Goal: Communication & Community: Answer question/provide support

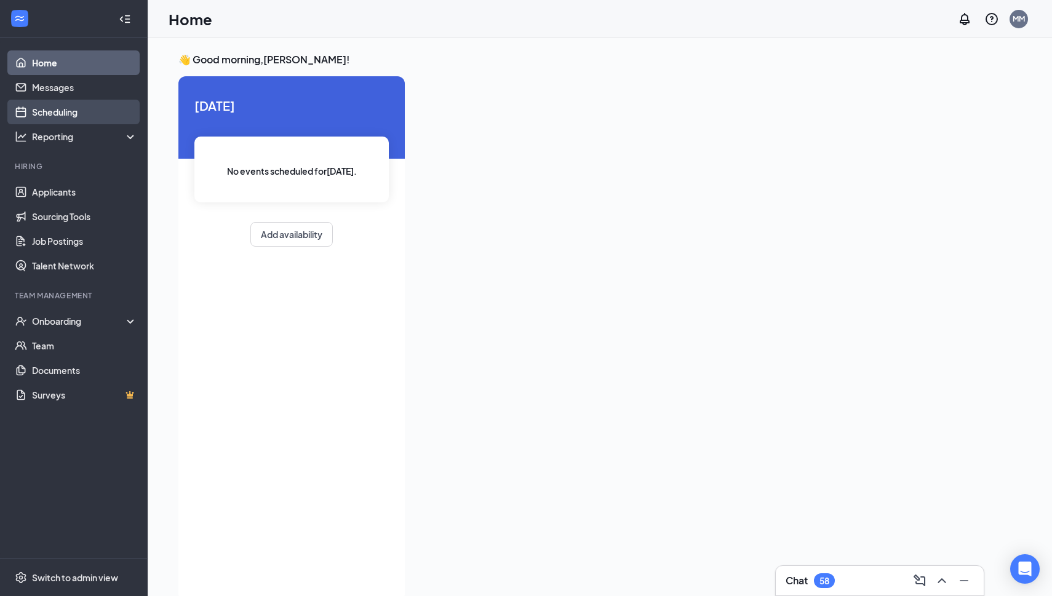
click at [75, 121] on link "Scheduling" at bounding box center [84, 112] width 105 height 25
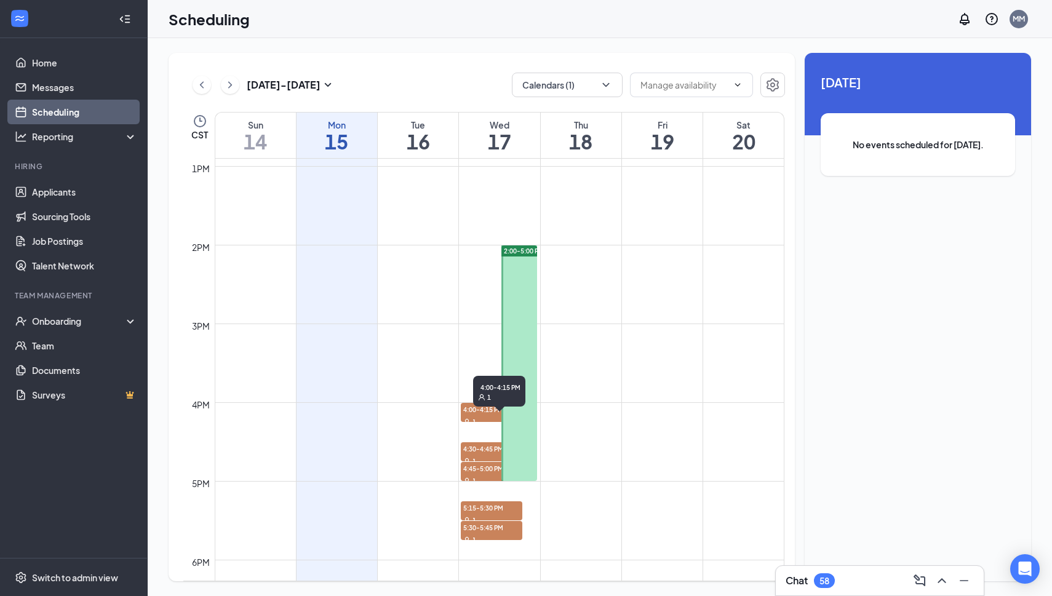
scroll to position [1021, 0]
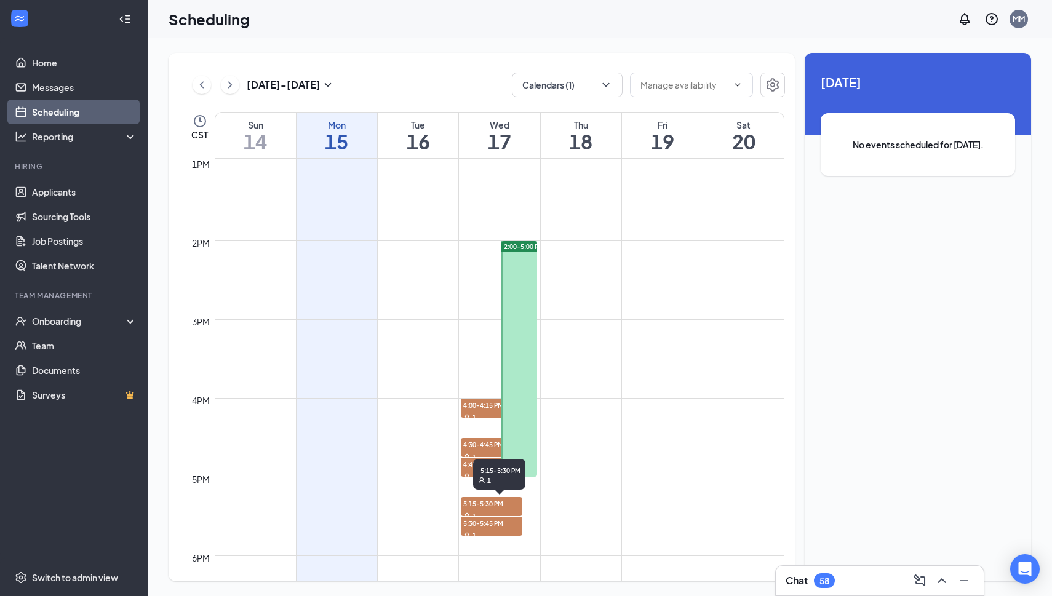
click at [467, 506] on span "5:15-5:30 PM" at bounding box center [492, 503] width 62 height 12
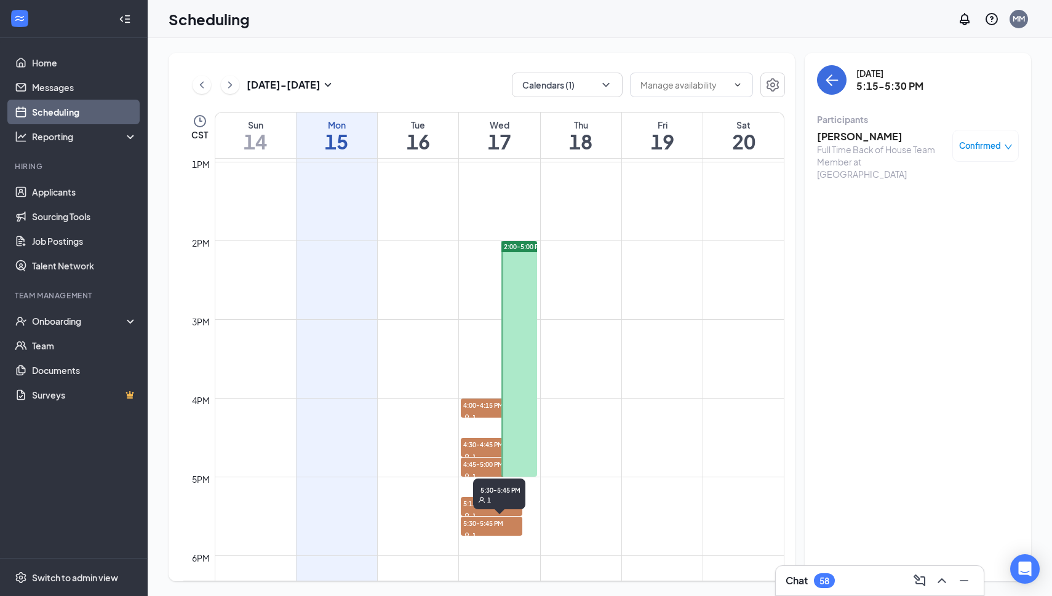
click at [506, 511] on div "5:30-5:45 PM 1" at bounding box center [499, 497] width 52 height 36
click at [467, 506] on span "5:15-5:30 PM" at bounding box center [492, 503] width 62 height 12
click at [471, 511] on div "1" at bounding box center [492, 516] width 62 height 12
click at [525, 325] on div at bounding box center [520, 359] width 36 height 236
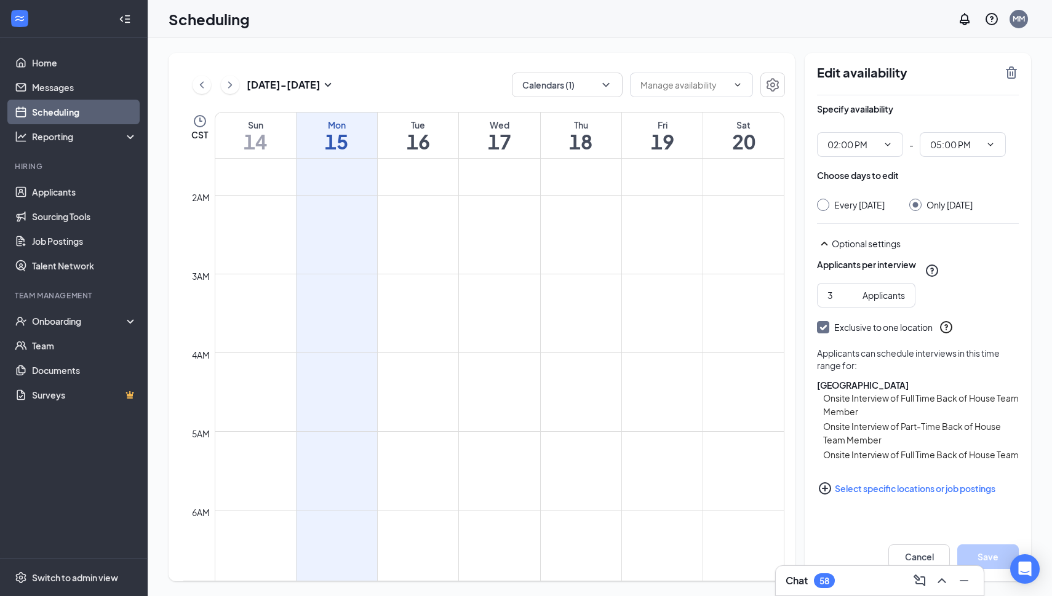
scroll to position [121, 0]
click at [44, 203] on link "Applicants" at bounding box center [84, 192] width 105 height 25
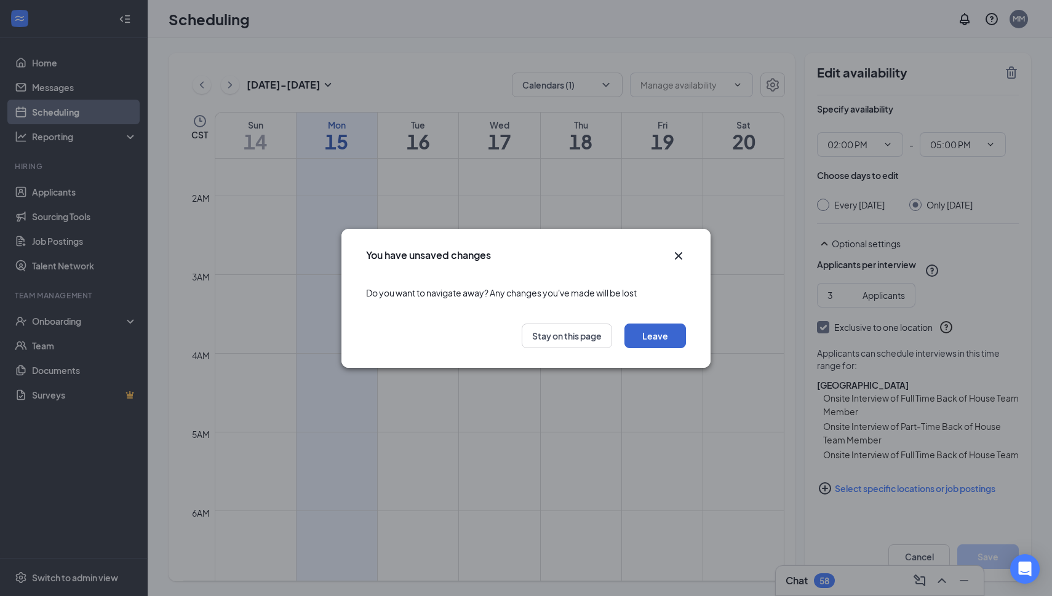
click at [643, 338] on button "Leave" at bounding box center [656, 336] width 62 height 25
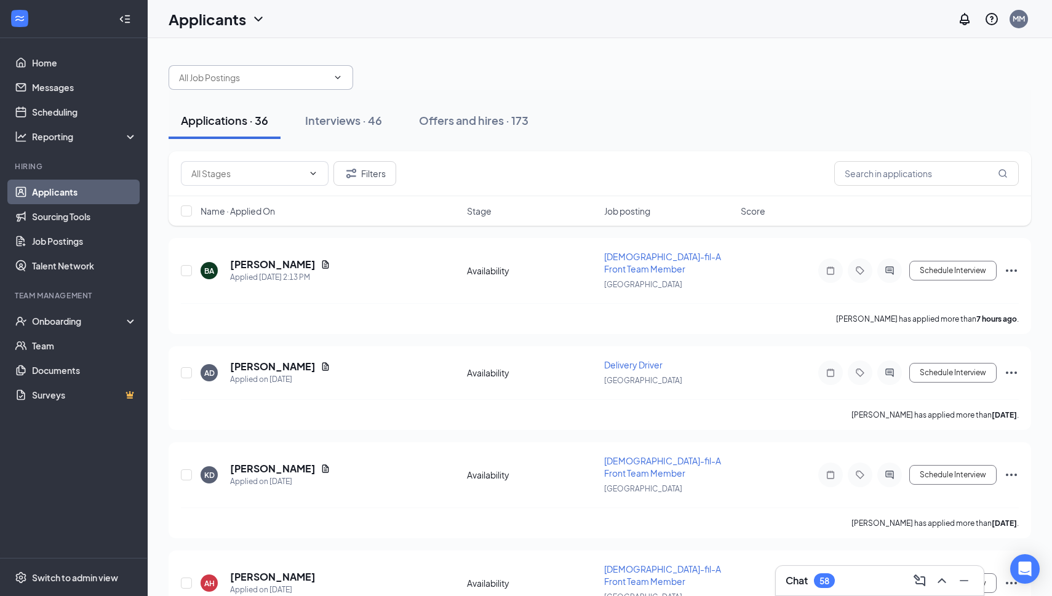
click at [285, 71] on input "text" at bounding box center [253, 78] width 149 height 14
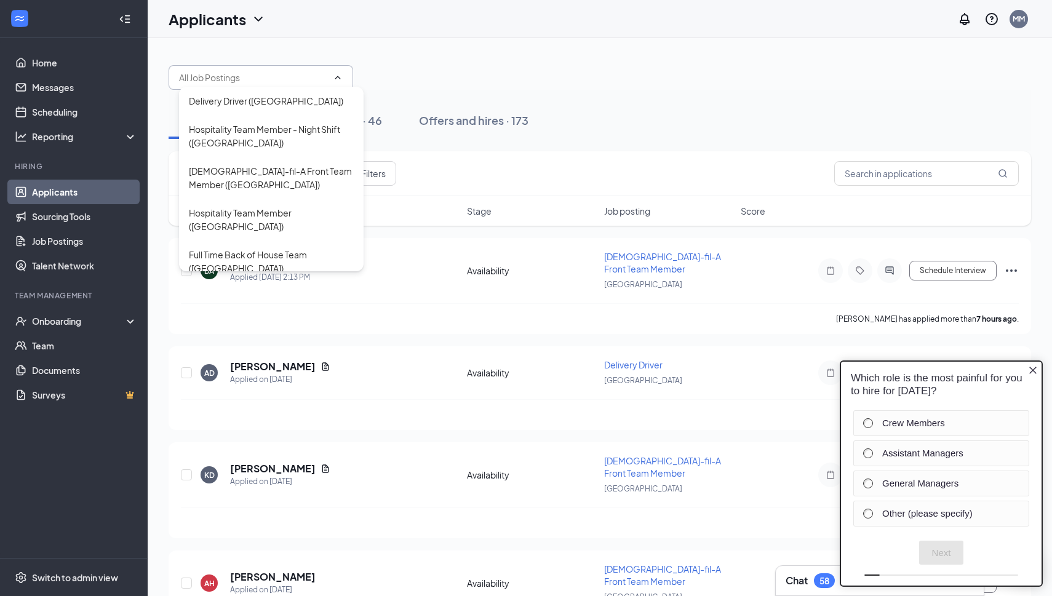
click at [415, 72] on div "Delivery Driver ([GEOGRAPHIC_DATA]) Hospitality Team Member - Night Shift ([GEO…" at bounding box center [600, 71] width 863 height 37
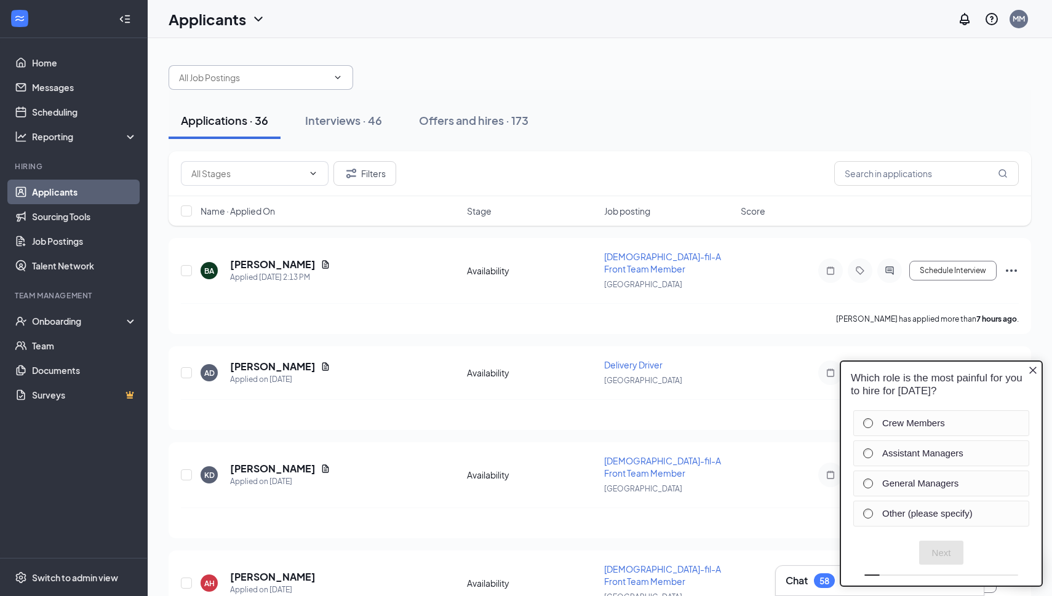
click at [309, 88] on span "Delivery Driver ([GEOGRAPHIC_DATA]) Hospitality Team Member - Night Shift ([GEO…" at bounding box center [261, 77] width 185 height 25
click at [319, 81] on input "text" at bounding box center [253, 78] width 149 height 14
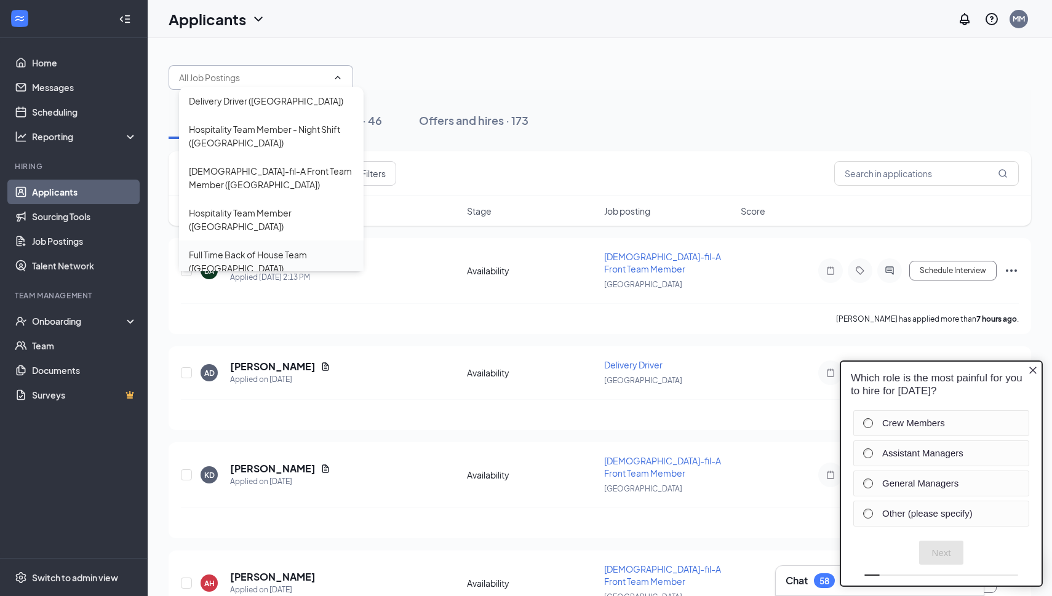
click at [282, 255] on div "Full Time Back of House Team ([GEOGRAPHIC_DATA])" at bounding box center [271, 261] width 165 height 27
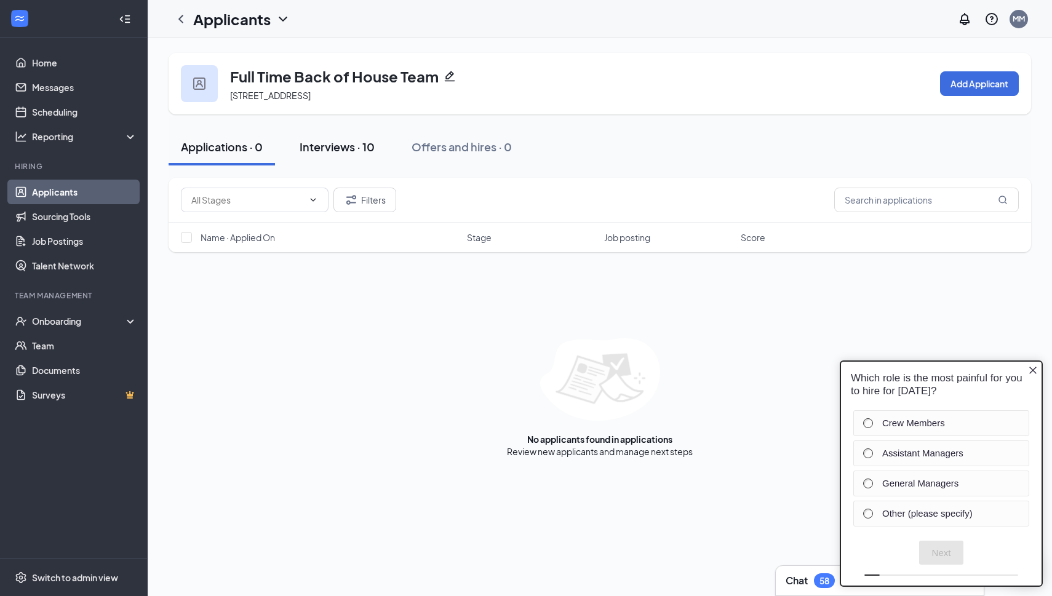
click at [323, 155] on button "Interviews · 10" at bounding box center [337, 147] width 100 height 37
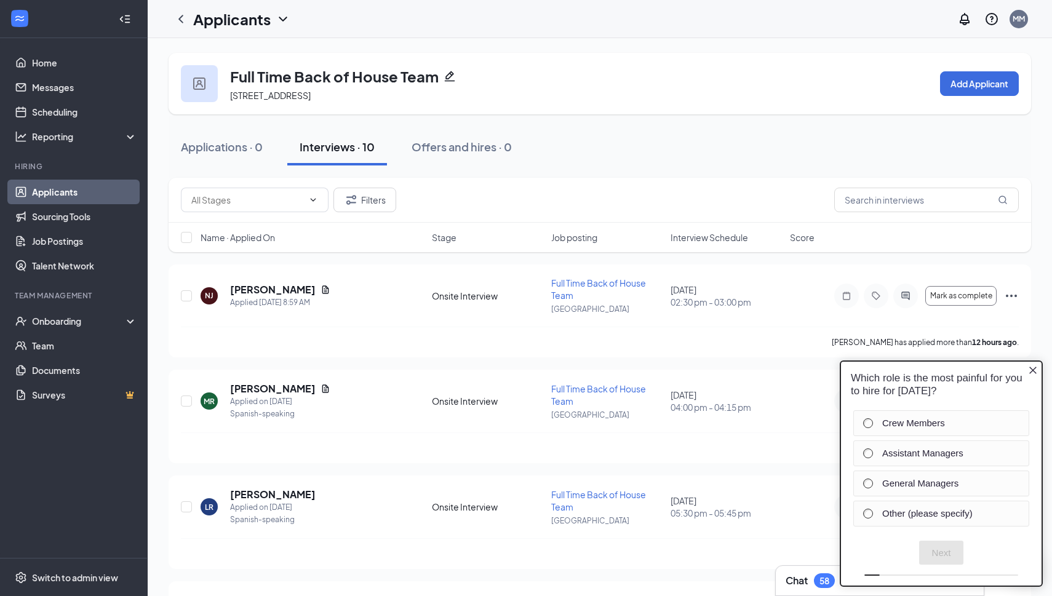
click at [1033, 370] on icon "Close button" at bounding box center [1033, 371] width 10 height 10
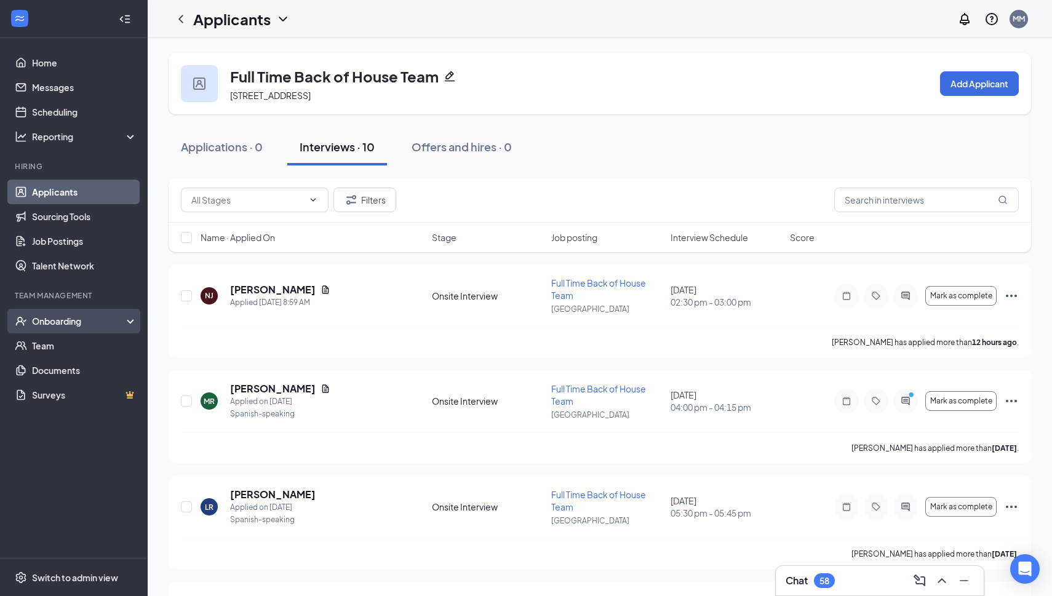
click at [62, 327] on div "Onboarding" at bounding box center [79, 321] width 95 height 12
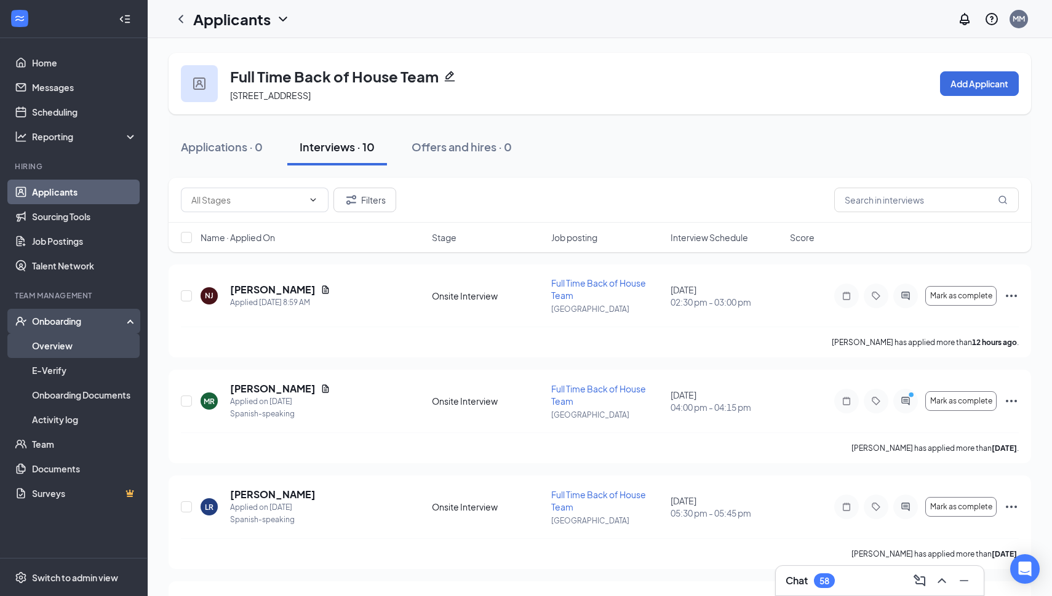
click at [65, 343] on link "Overview" at bounding box center [84, 346] width 105 height 25
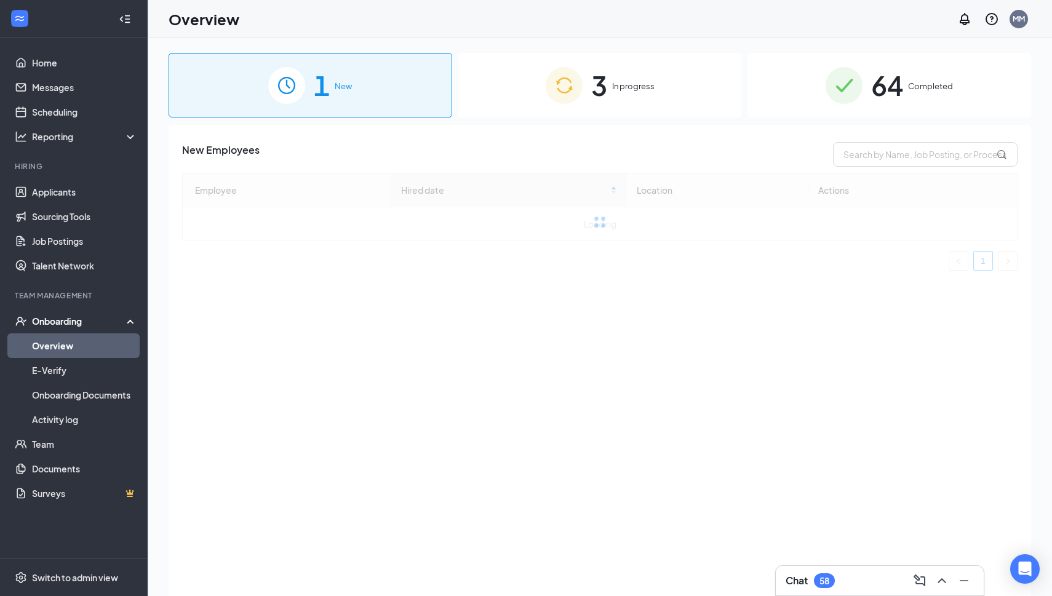
click at [636, 106] on div "3 In progress" at bounding box center [600, 85] width 284 height 65
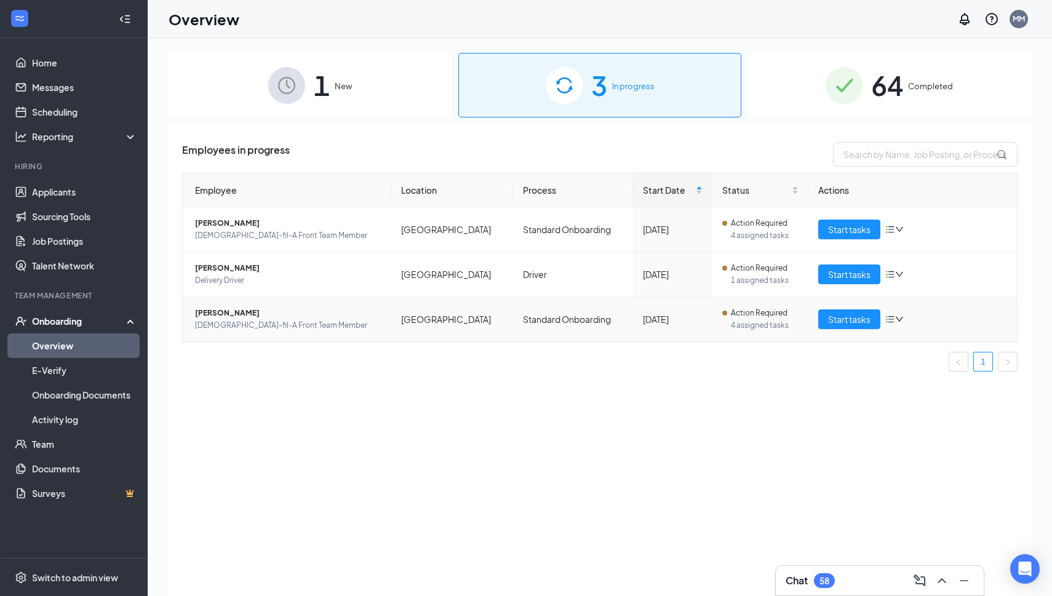
click at [250, 316] on span "[PERSON_NAME]" at bounding box center [288, 313] width 186 height 12
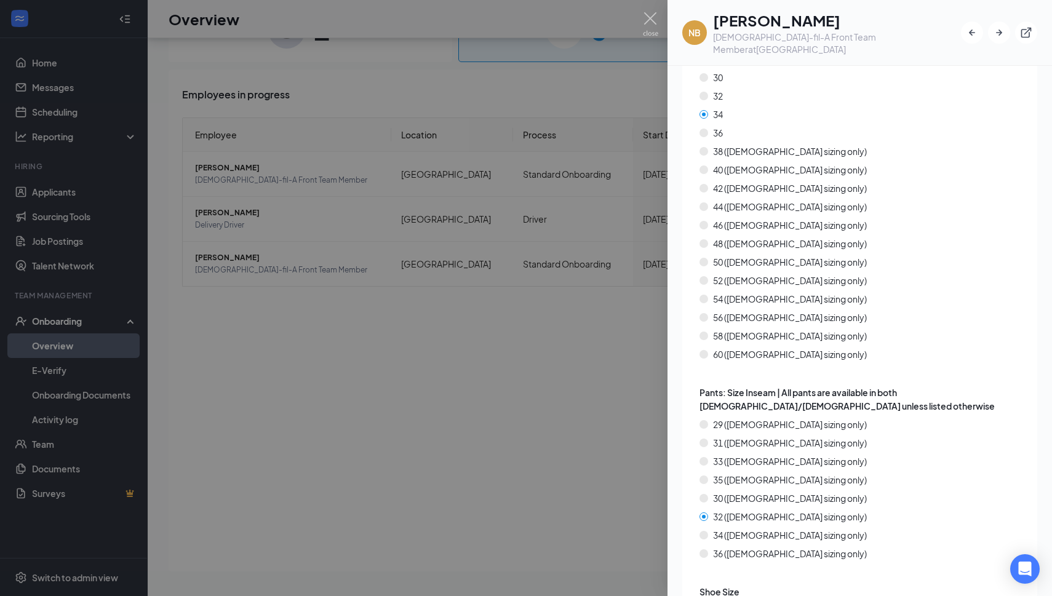
scroll to position [1764, 0]
click at [647, 18] on img at bounding box center [650, 24] width 15 height 24
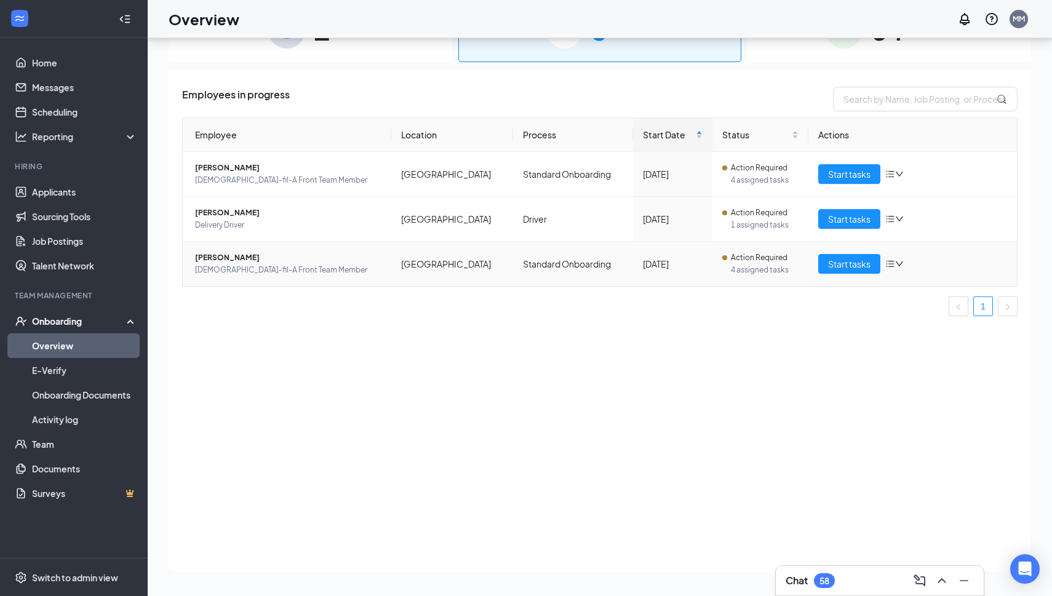
click at [308, 258] on span "[PERSON_NAME]" at bounding box center [288, 258] width 186 height 12
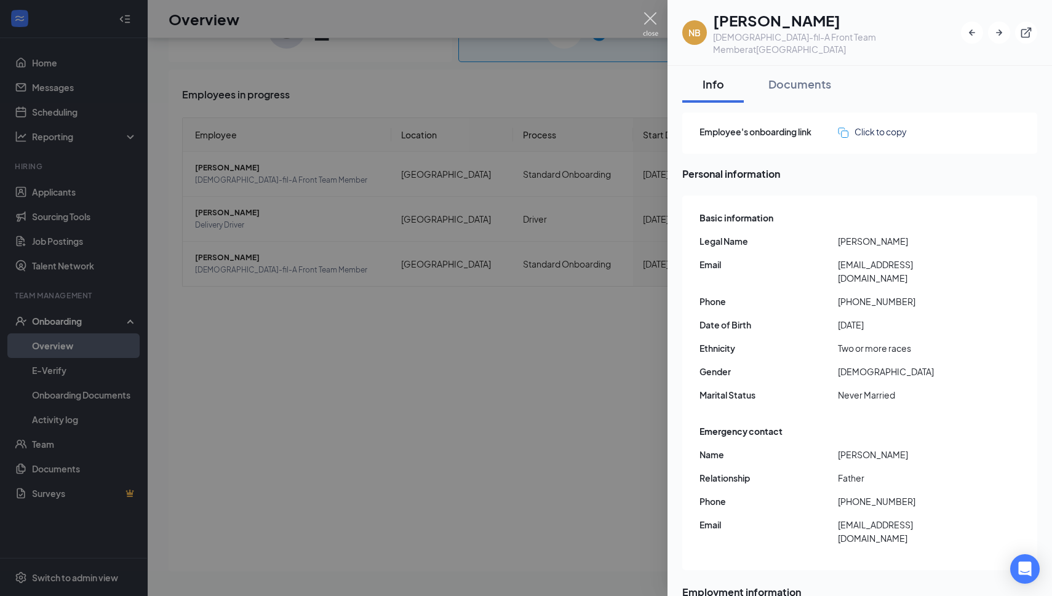
click at [650, 24] on img at bounding box center [650, 24] width 15 height 24
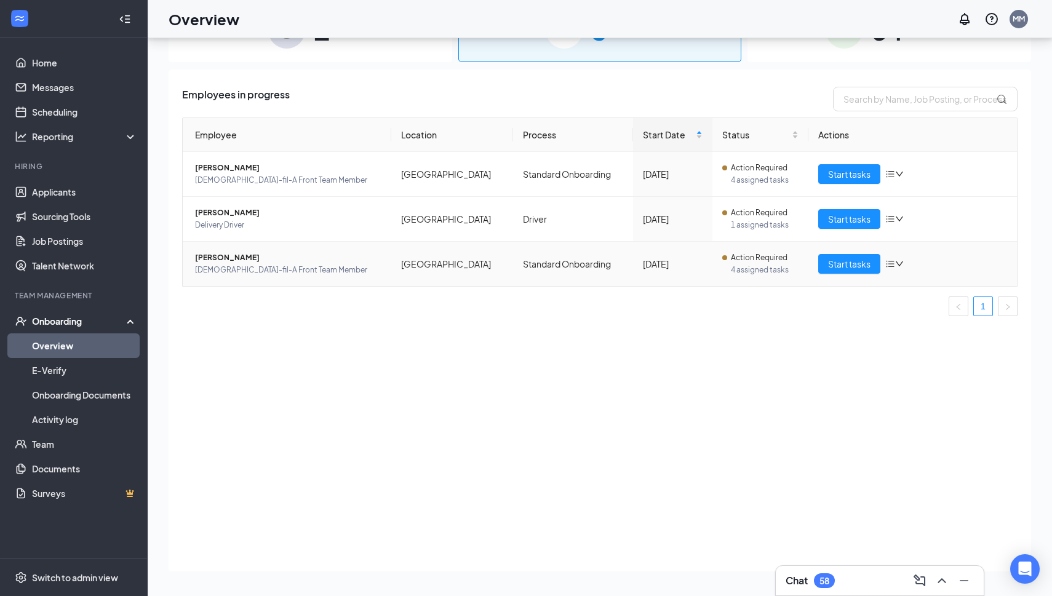
click at [210, 259] on span "[PERSON_NAME]" at bounding box center [288, 258] width 186 height 12
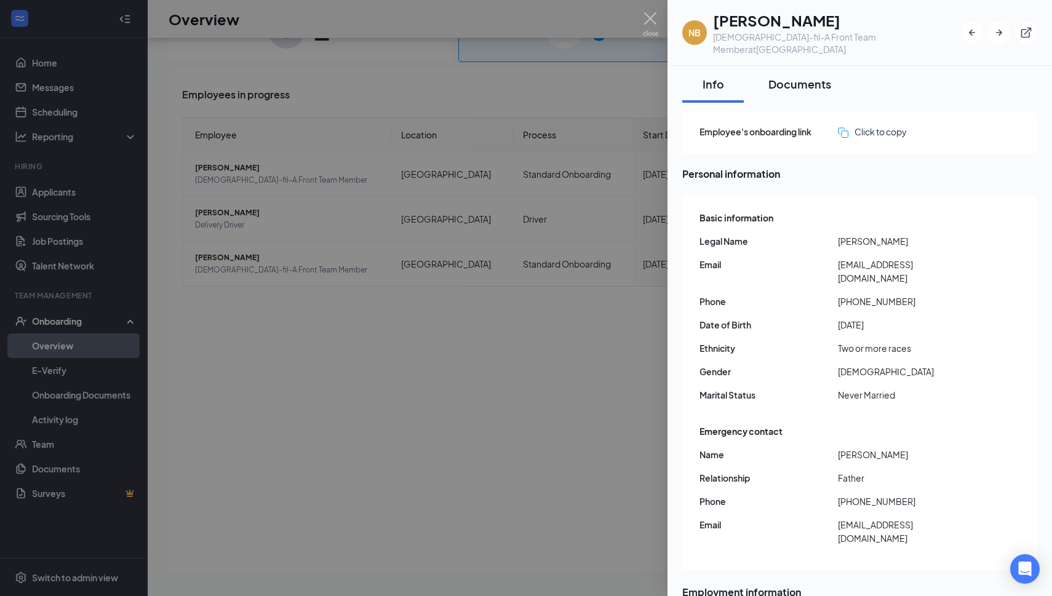
click at [820, 76] on div "Documents" at bounding box center [800, 83] width 63 height 15
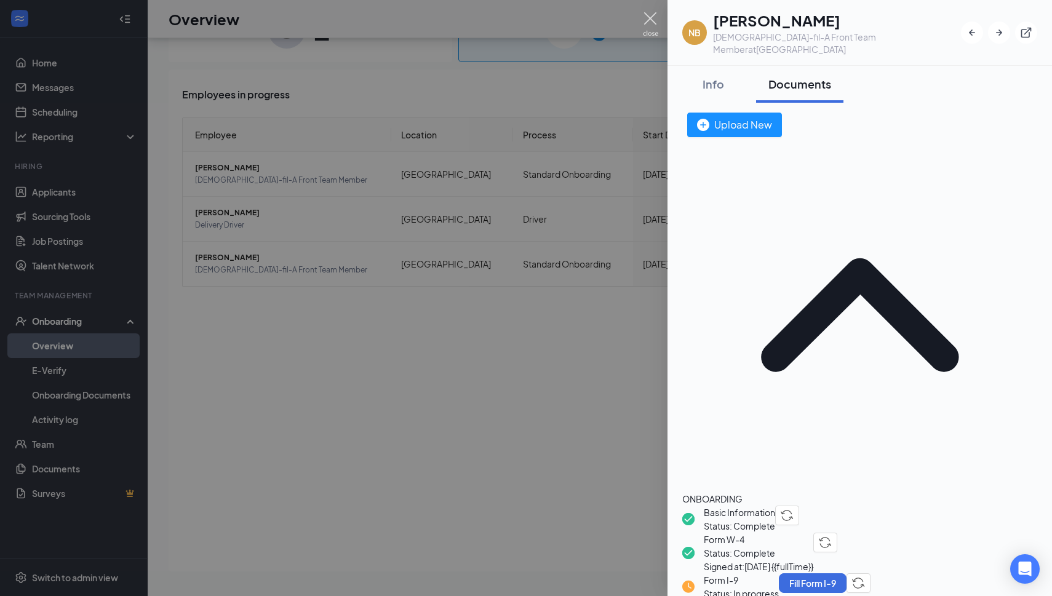
click at [647, 14] on img at bounding box center [650, 24] width 15 height 24
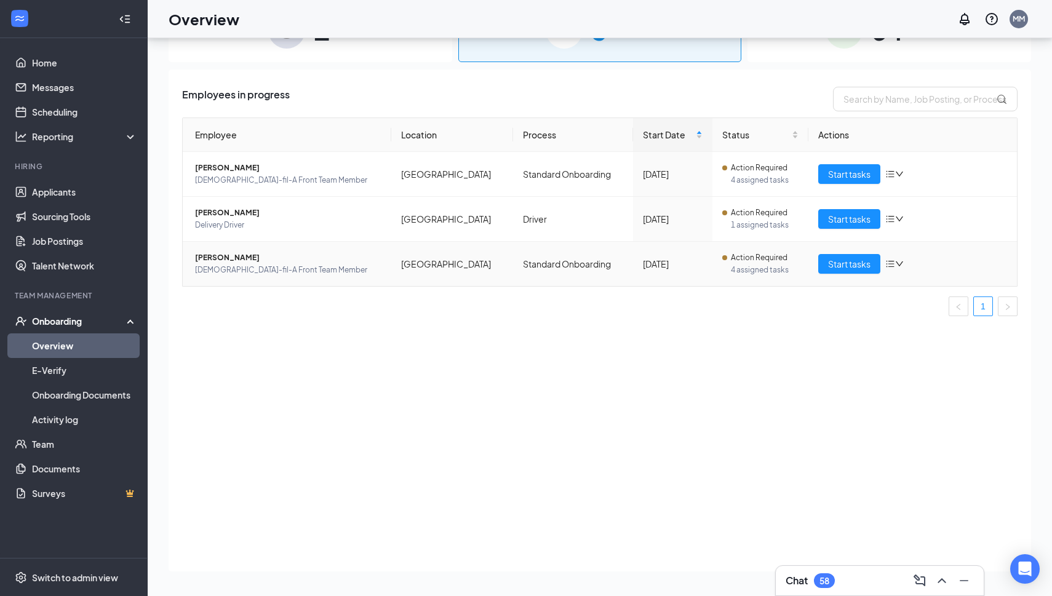
click at [894, 262] on icon "bars" at bounding box center [891, 264] width 10 height 10
click at [846, 338] on div "Employees in progress Employee Location Process Start Date Status Actions [PERS…" at bounding box center [600, 321] width 863 height 502
click at [932, 259] on div "Start tasks" at bounding box center [912, 264] width 189 height 20
click at [845, 269] on span "Start tasks" at bounding box center [849, 264] width 42 height 14
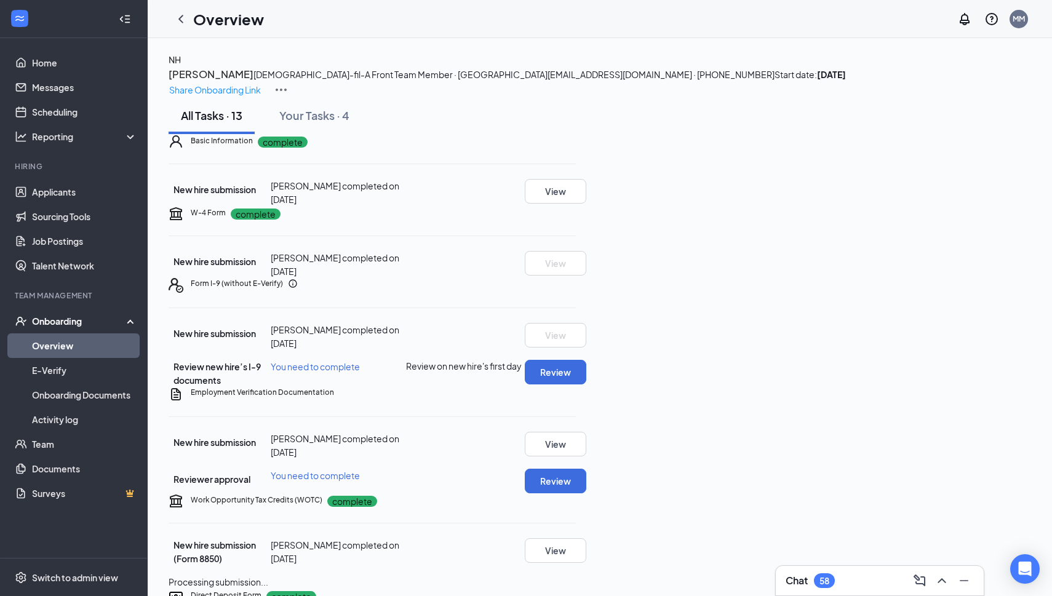
click at [889, 581] on div "Chat 58" at bounding box center [880, 581] width 188 height 20
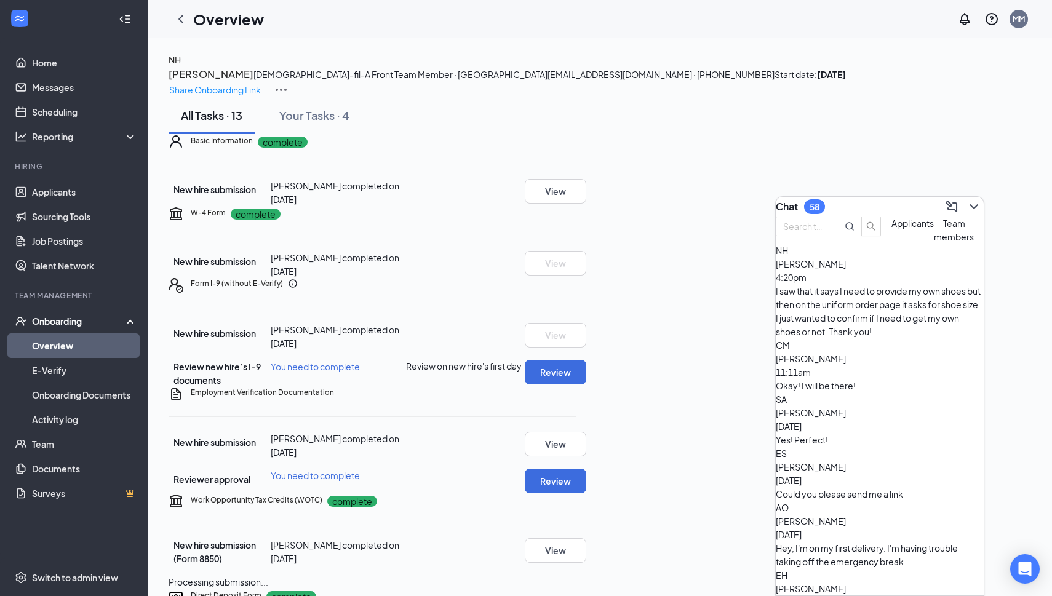
click at [842, 324] on div "NH [PERSON_NAME] 4:20pm I saw that it says I need to provide my own shoes but t…" at bounding box center [880, 291] width 208 height 95
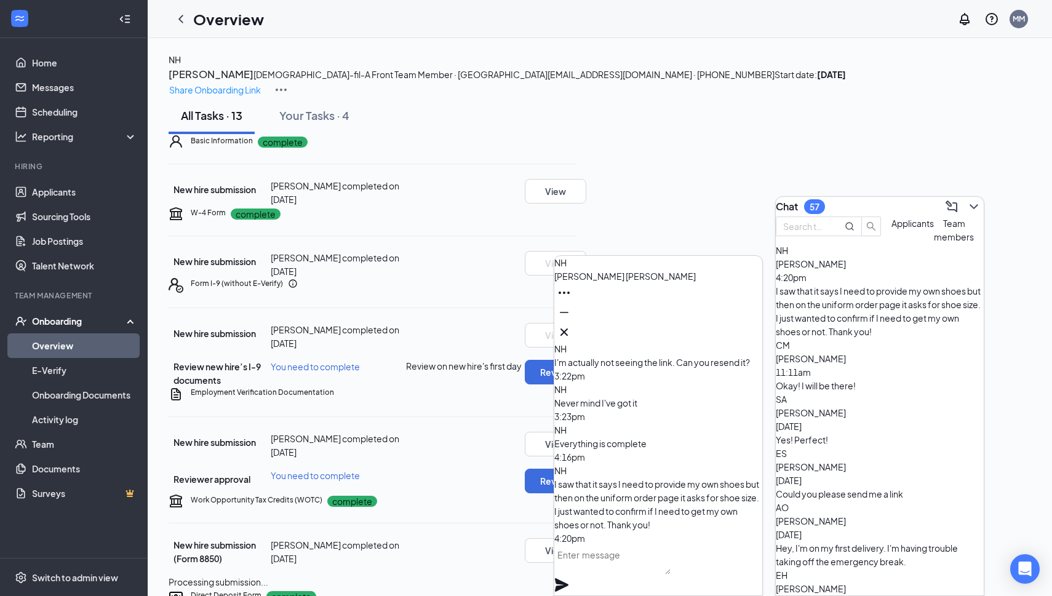
click at [657, 574] on textarea at bounding box center [612, 560] width 116 height 30
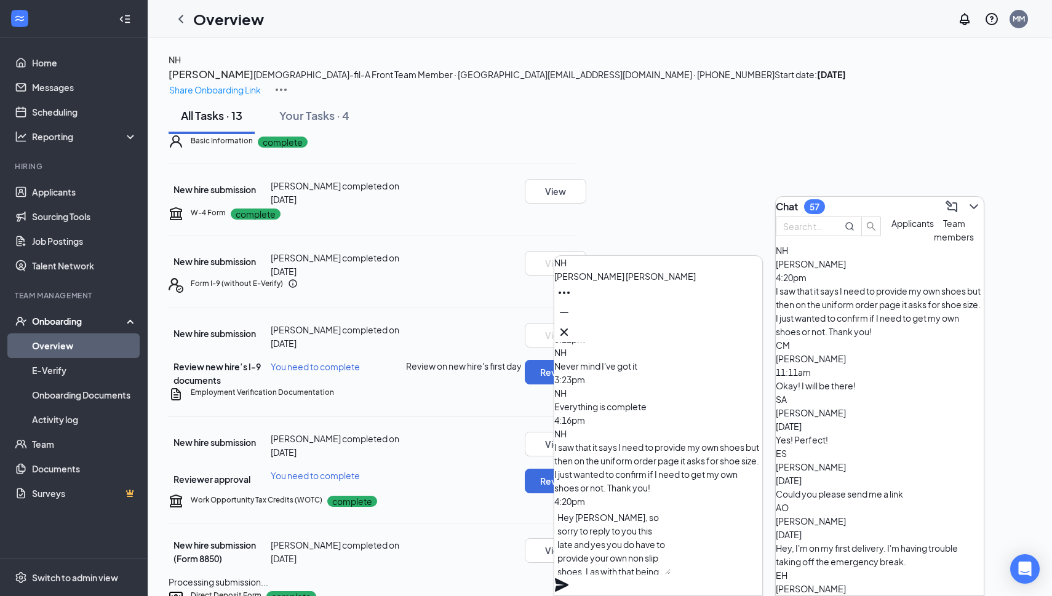
scroll to position [13, 0]
click at [671, 548] on textarea "Hey [PERSON_NAME], so sorry to reply to you this late and yes you do have to pr…" at bounding box center [612, 541] width 116 height 66
click at [662, 569] on textarea "Hey [PERSON_NAME], so sorry to reply to you this late and yes you do have to pr…" at bounding box center [612, 541] width 116 height 66
type textarea "Hey [PERSON_NAME], so sorry to reply to you this late and yes you do have to pr…"
click at [569, 578] on icon "Plane" at bounding box center [562, 585] width 14 height 14
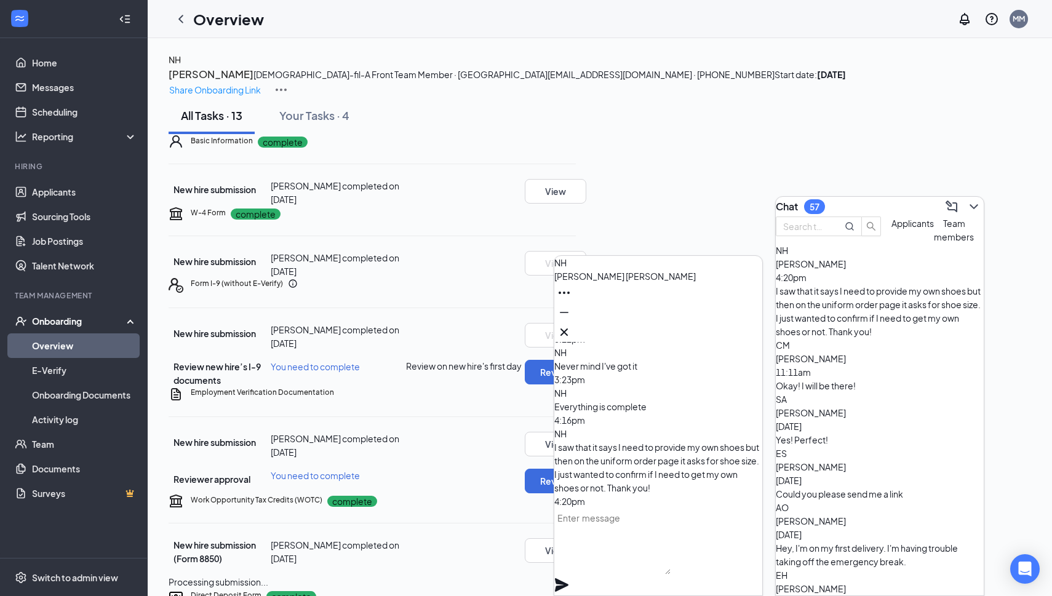
scroll to position [0, 0]
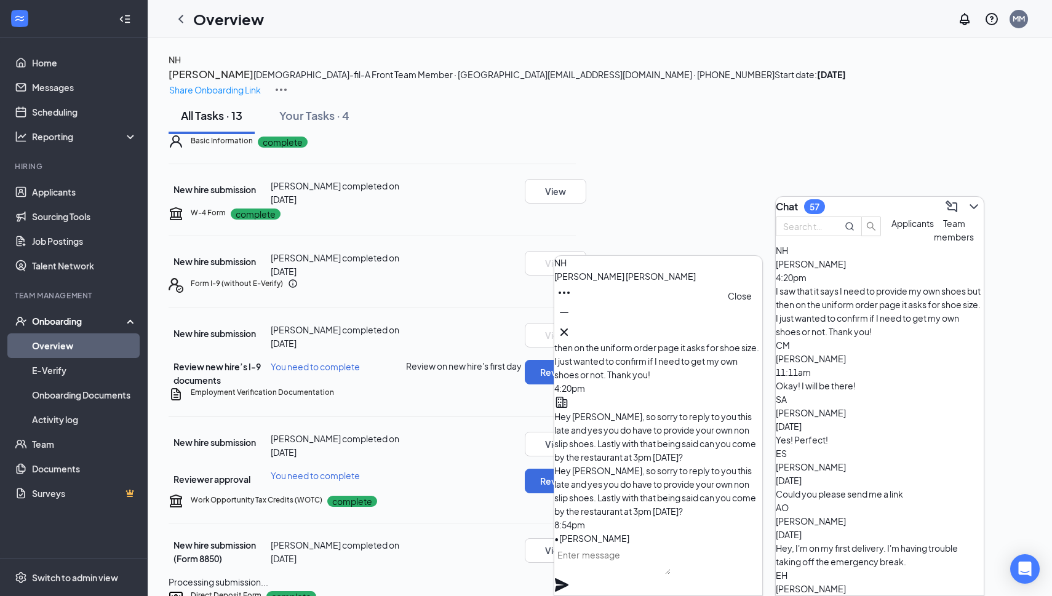
click at [572, 326] on icon "Cross" at bounding box center [564, 332] width 15 height 15
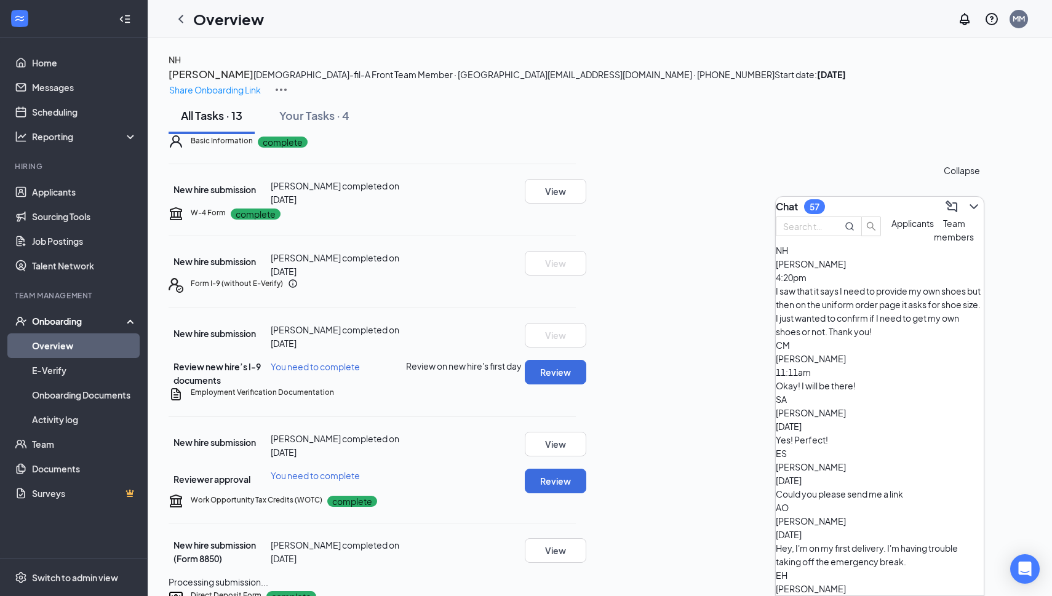
click at [967, 206] on icon "ChevronDown" at bounding box center [974, 206] width 15 height 15
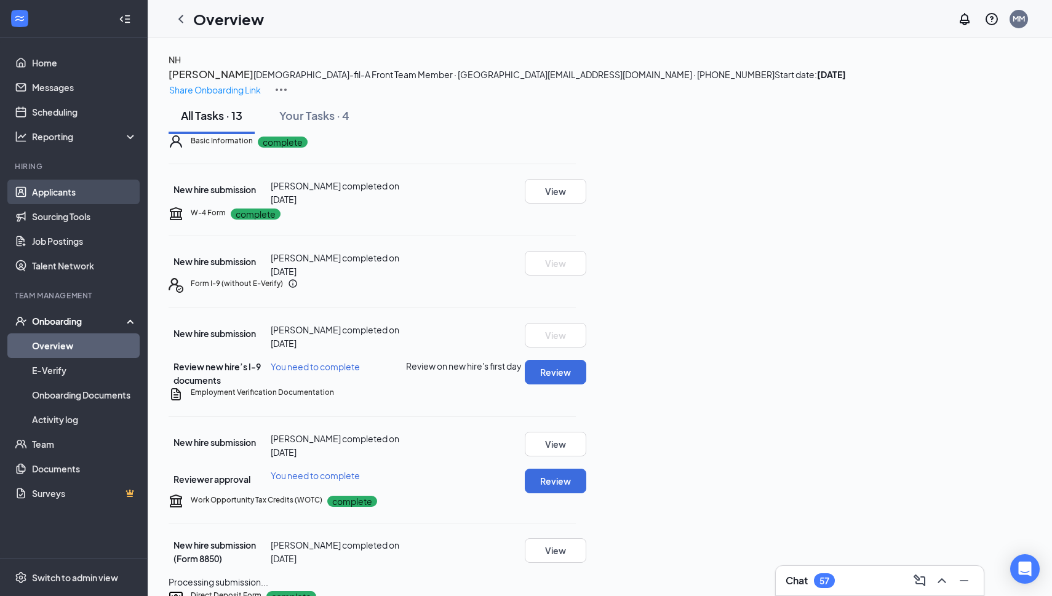
click at [62, 197] on link "Applicants" at bounding box center [84, 192] width 105 height 25
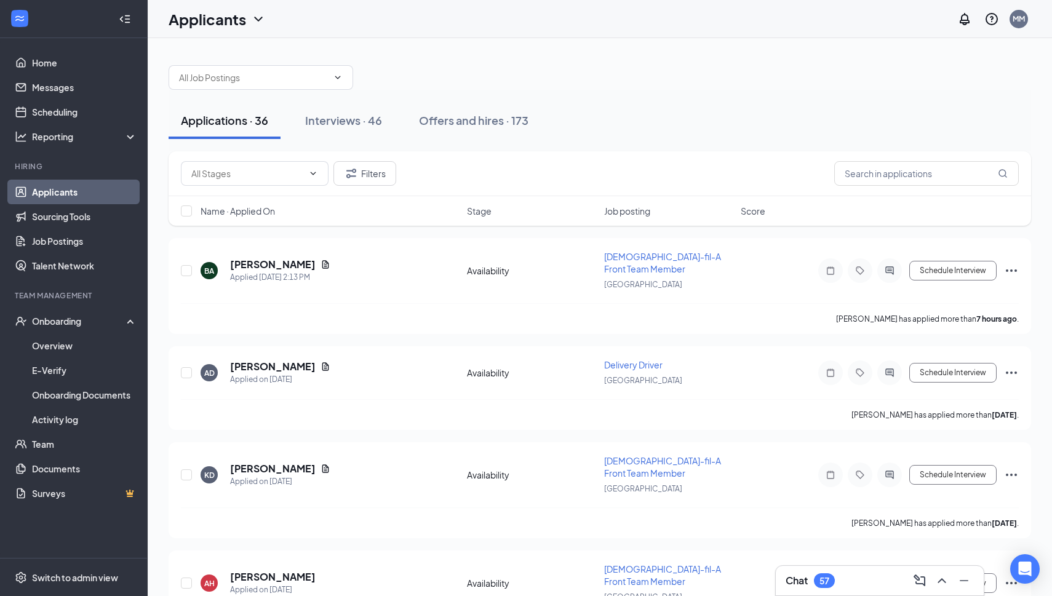
click at [874, 582] on div "Chat 57" at bounding box center [880, 581] width 188 height 20
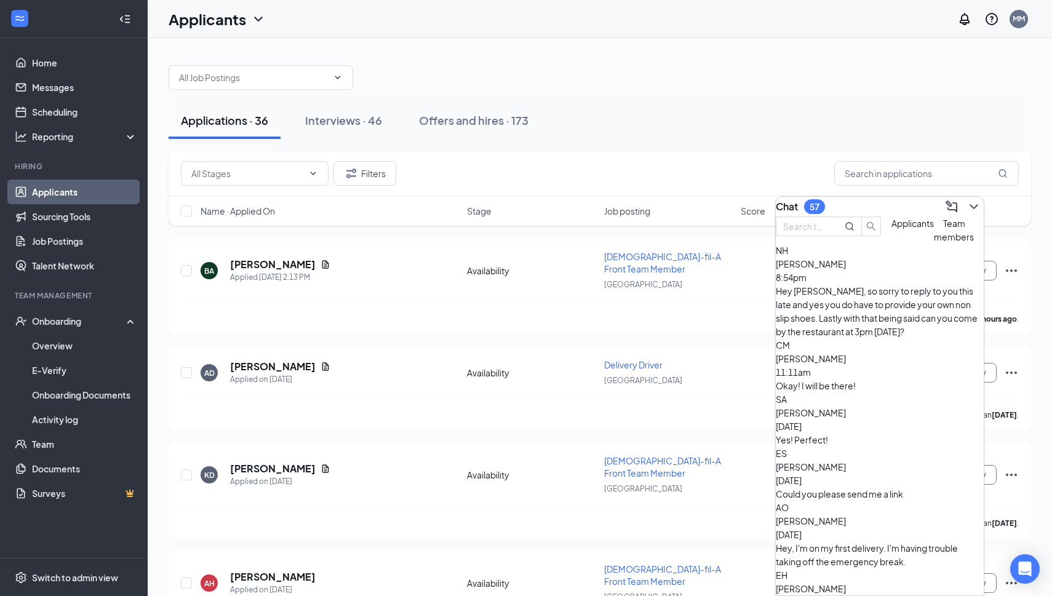
click at [867, 136] on div "Applications · 36 Interviews · 46 Offers and hires · 173" at bounding box center [600, 120] width 863 height 37
click at [73, 199] on link "Applicants" at bounding box center [84, 192] width 105 height 25
click at [73, 194] on link "Applicants" at bounding box center [84, 192] width 105 height 25
click at [967, 204] on icon "ChevronDown" at bounding box center [974, 206] width 15 height 15
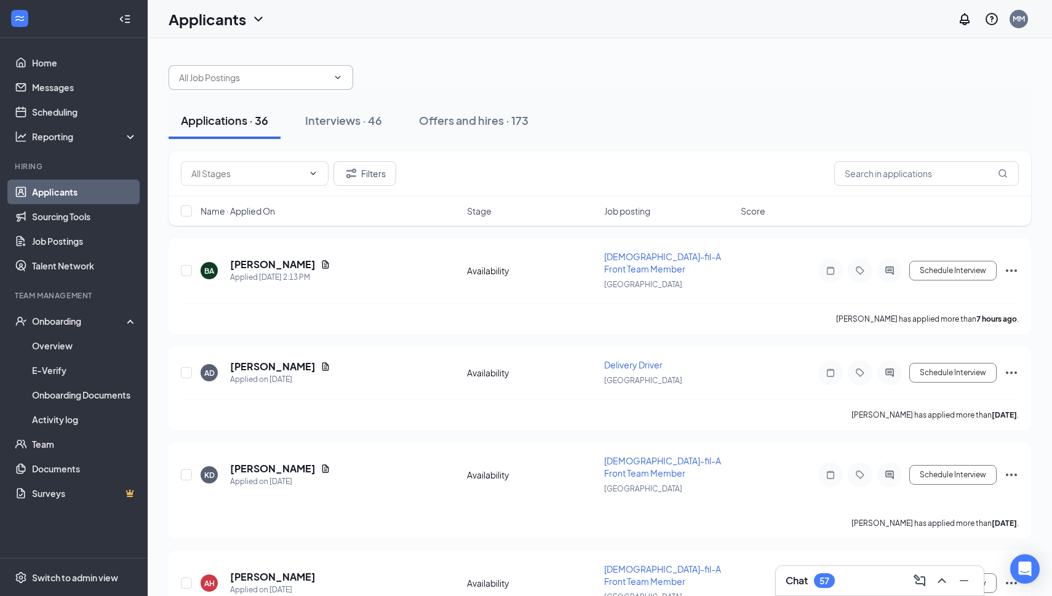
click at [297, 73] on input "text" at bounding box center [253, 78] width 149 height 14
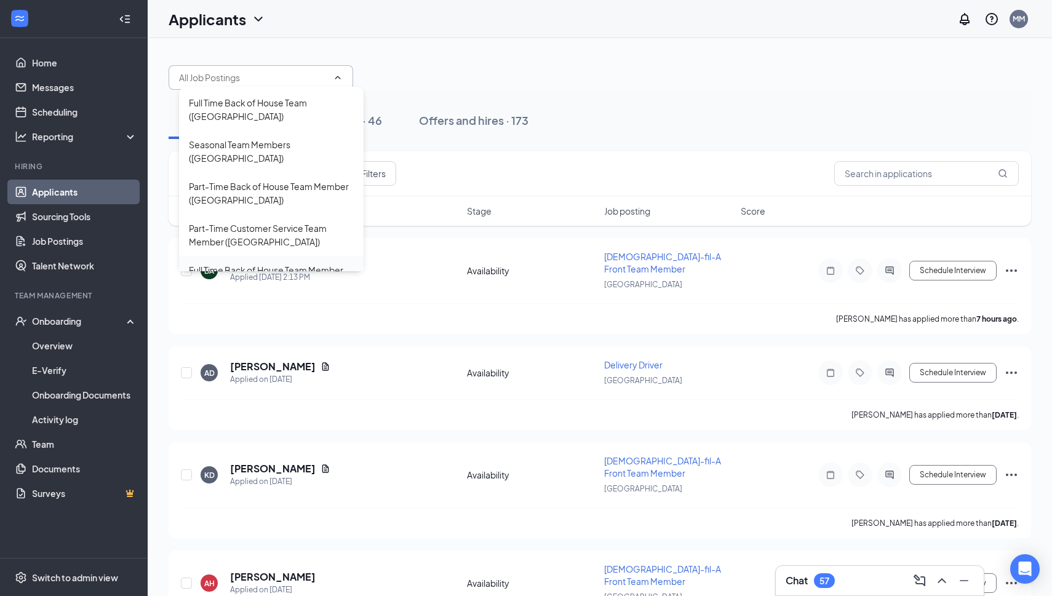
scroll to position [151, 0]
click at [283, 264] on div "Full Time Back of House Team Member ([GEOGRAPHIC_DATA])" at bounding box center [271, 277] width 165 height 27
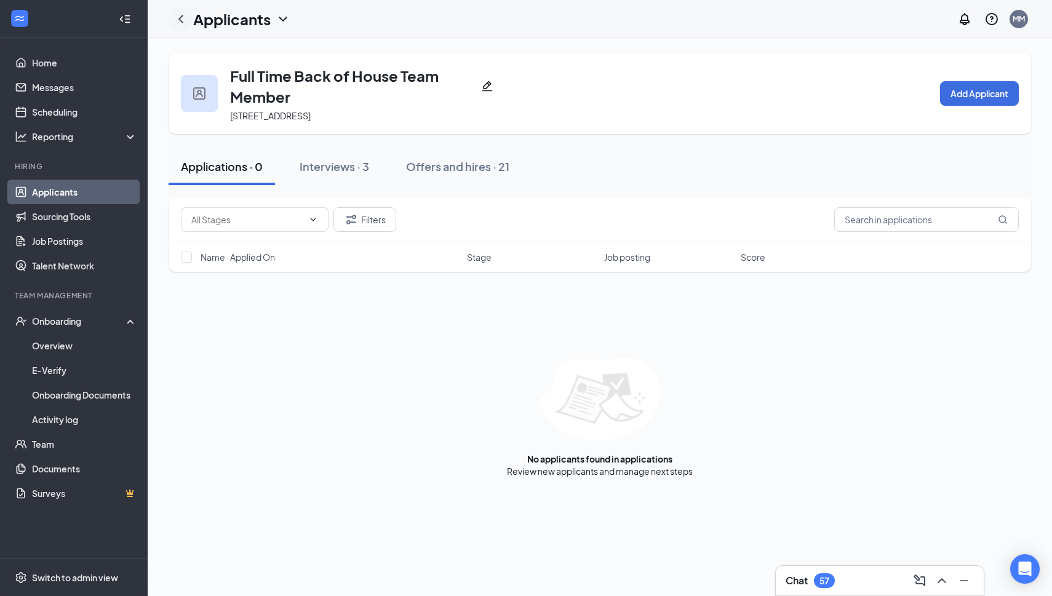
click at [182, 20] on icon "ChevronLeft" at bounding box center [181, 19] width 15 height 15
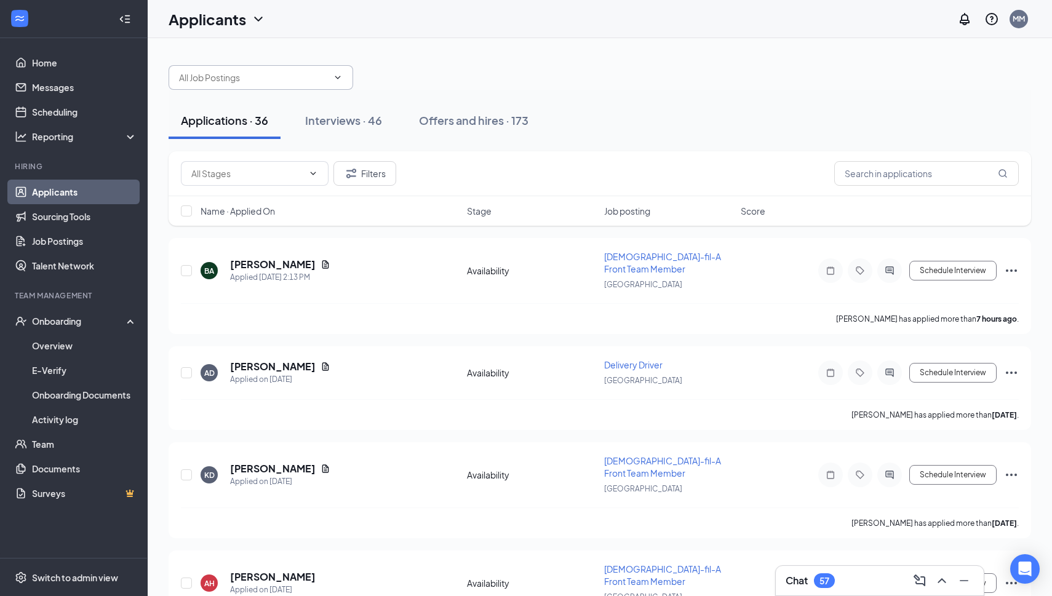
click at [330, 78] on span at bounding box center [261, 77] width 185 height 25
click at [339, 78] on icon "ChevronDown" at bounding box center [338, 78] width 10 height 10
click at [333, 82] on span at bounding box center [261, 77] width 185 height 25
click at [337, 80] on icon "ChevronDown" at bounding box center [338, 78] width 10 height 10
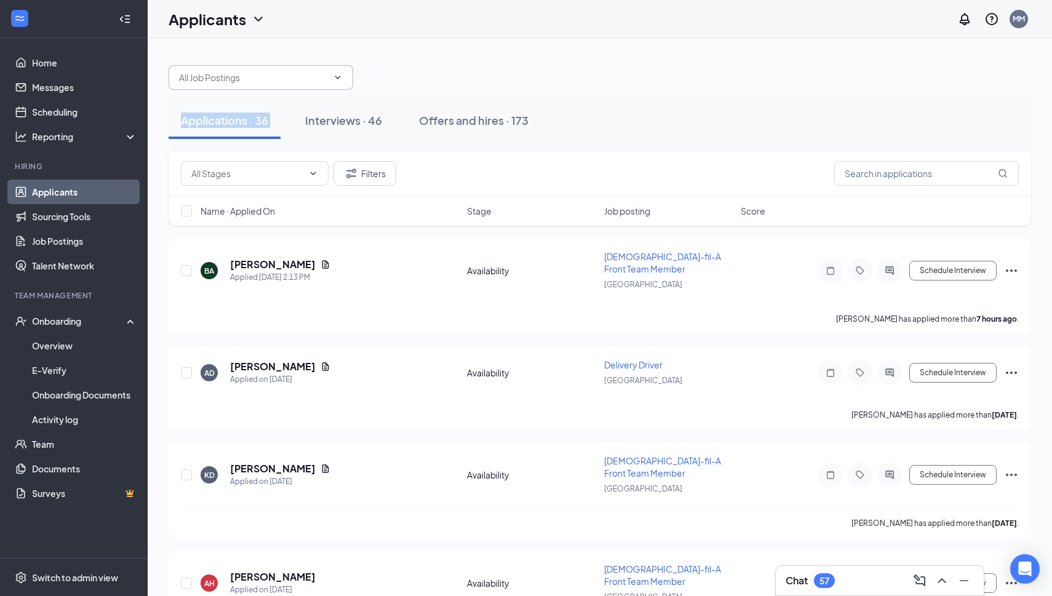
click at [337, 80] on icon "ChevronDown" at bounding box center [338, 78] width 10 height 10
click at [268, 76] on input "text" at bounding box center [253, 78] width 149 height 14
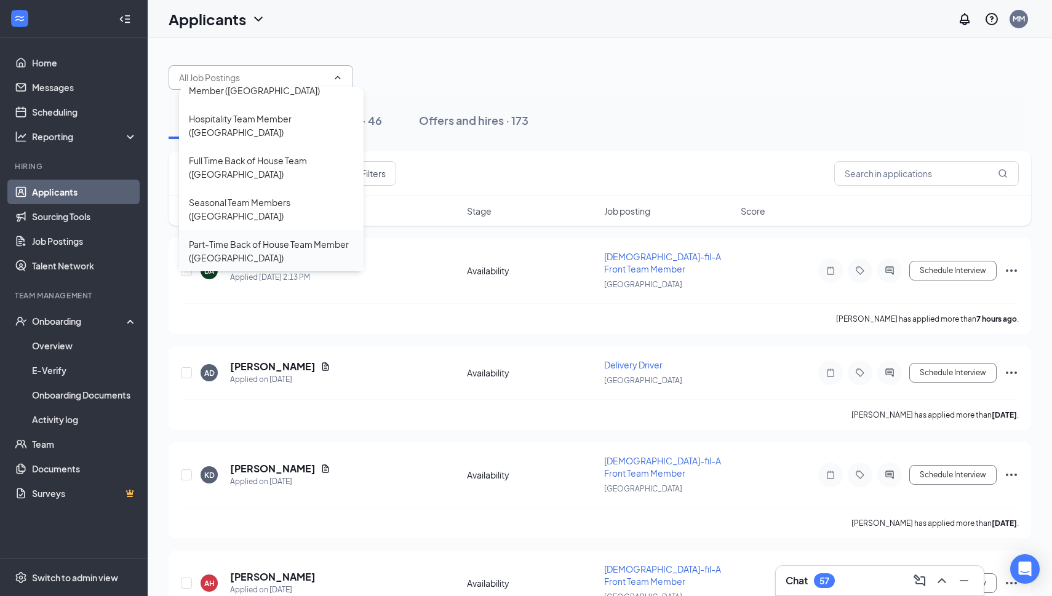
scroll to position [100, 0]
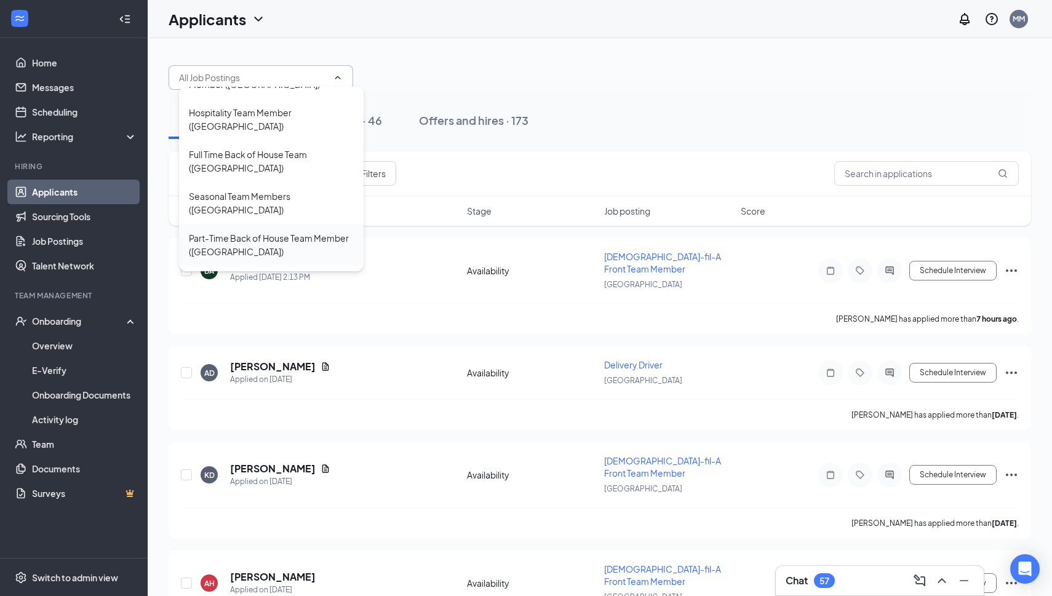
click at [286, 231] on div "Part-Time Back of House Team Member ([GEOGRAPHIC_DATA])" at bounding box center [271, 244] width 165 height 27
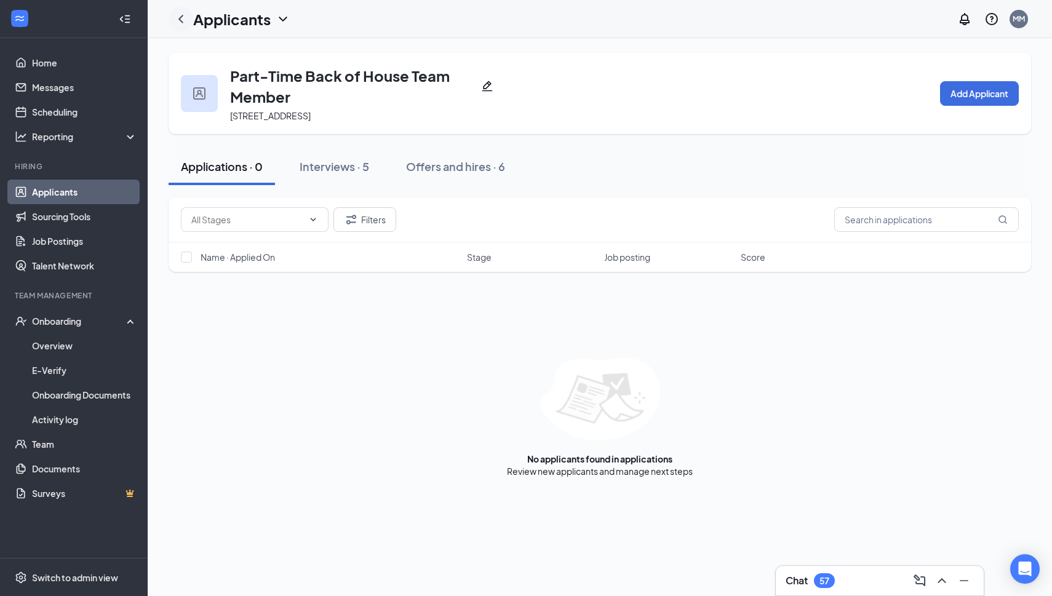
click at [183, 24] on icon "ChevronLeft" at bounding box center [181, 19] width 15 height 15
